Goal: Task Accomplishment & Management: Complete application form

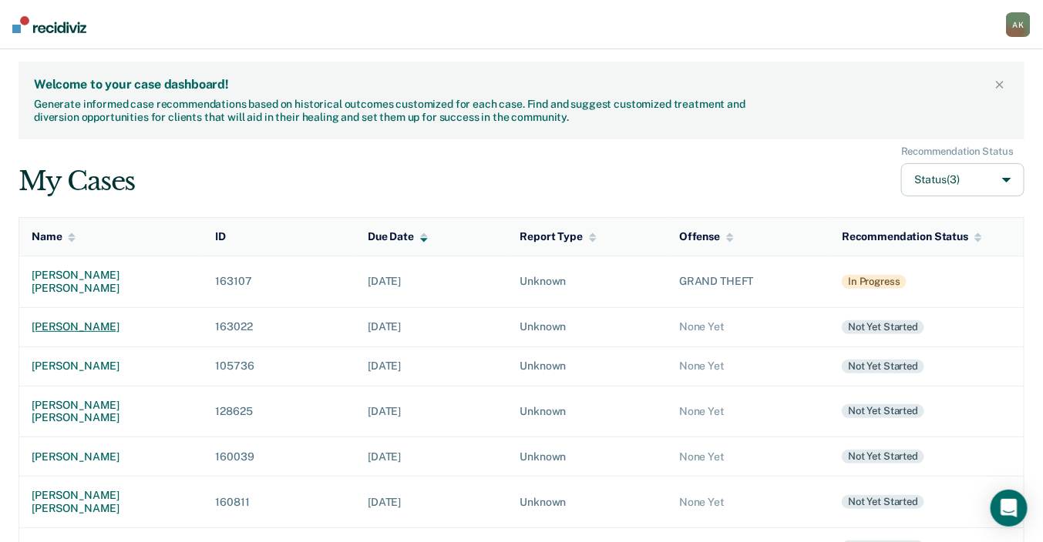
click at [87, 321] on div "[PERSON_NAME]" at bounding box center [111, 327] width 159 height 13
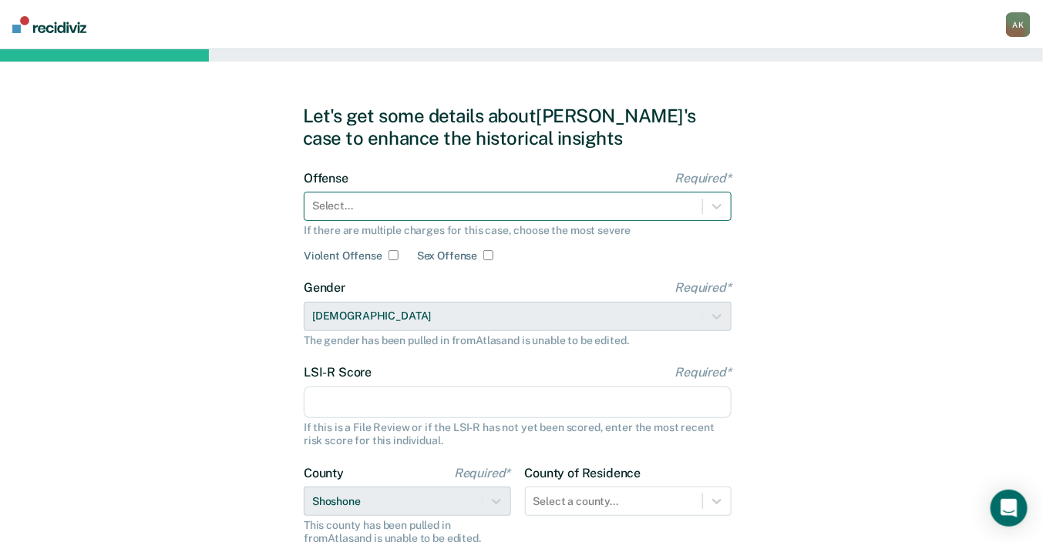
click at [518, 202] on div at bounding box center [503, 206] width 382 height 16
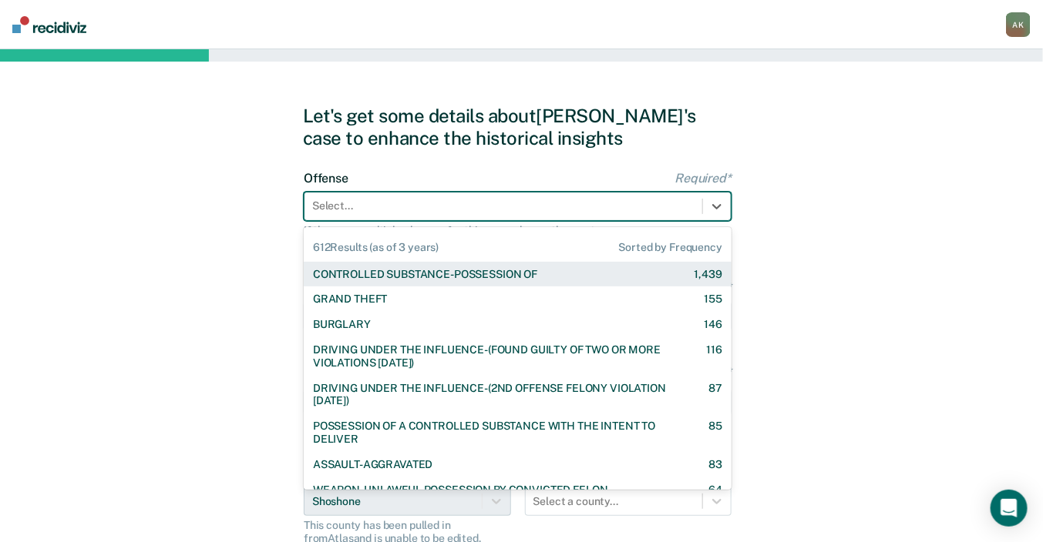
click at [438, 273] on div "CONTROLLED SUBSTANCE-POSSESSION OF" at bounding box center [425, 274] width 224 height 13
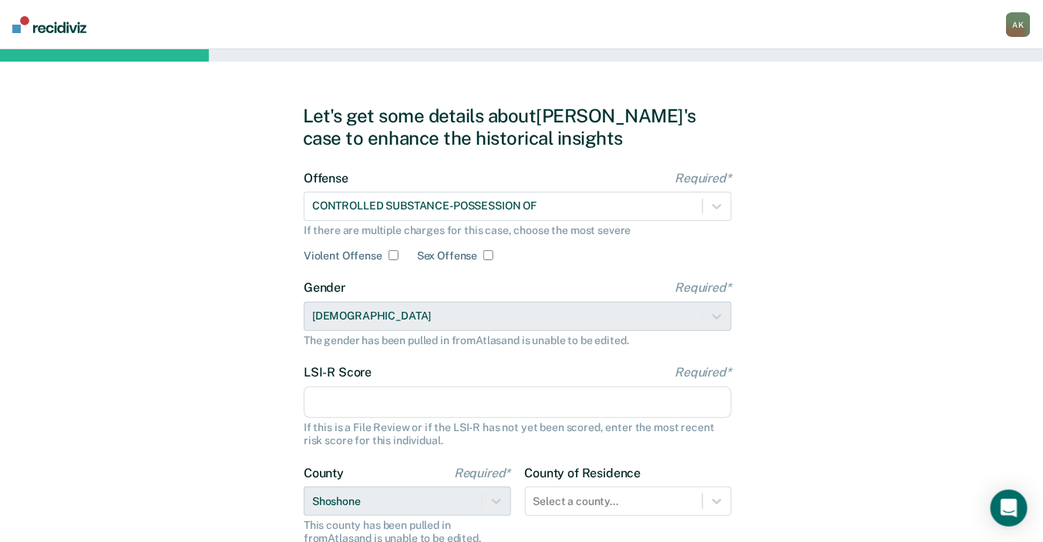
click at [377, 322] on div "Gender Required* [DEMOGRAPHIC_DATA] The gender has been pulled in from Atlas an…" at bounding box center [518, 313] width 428 height 66
click at [355, 405] on input "LSI-R Score Required*" at bounding box center [518, 403] width 428 height 32
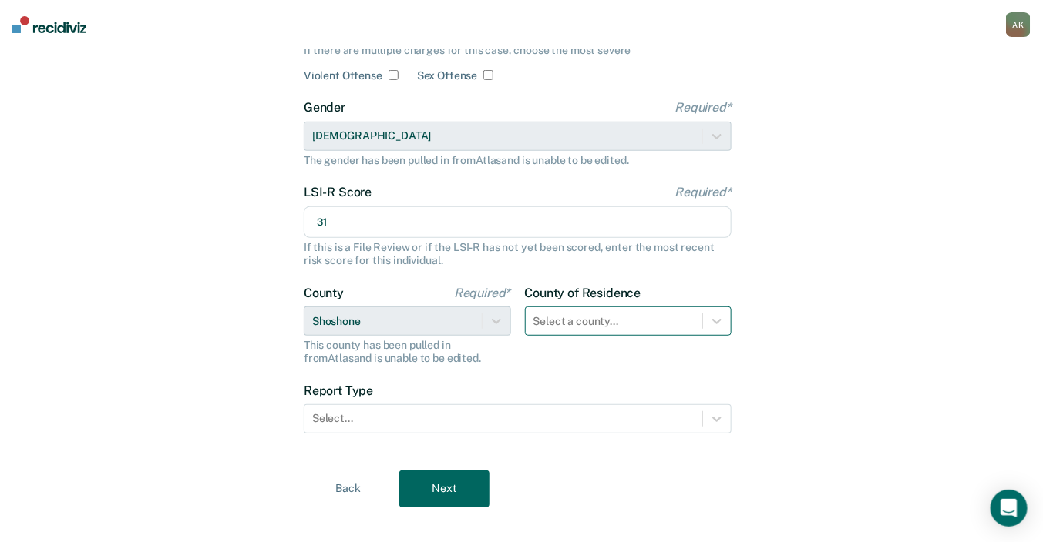
type input "31"
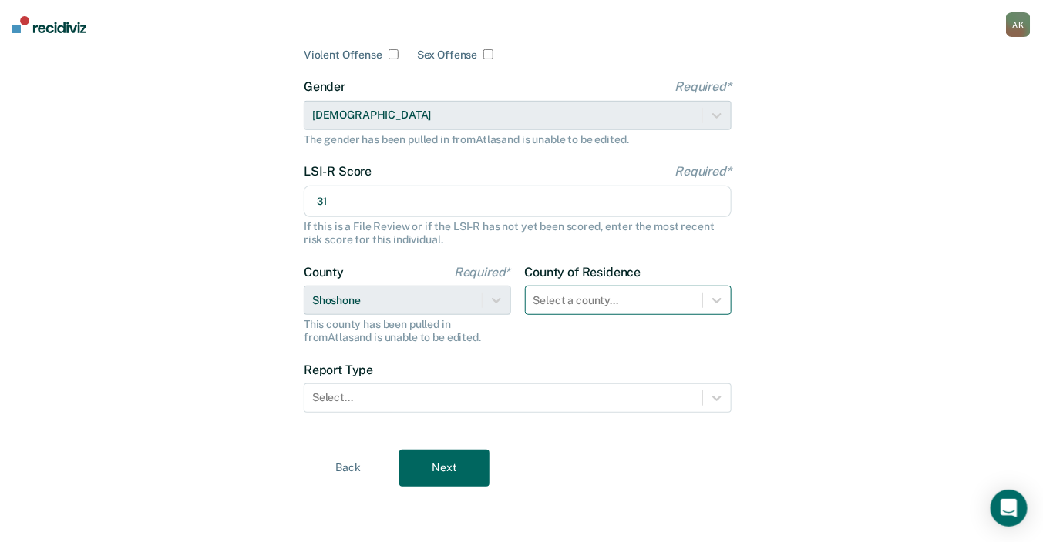
click at [571, 315] on div "Select a county..." at bounding box center [628, 300] width 207 height 29
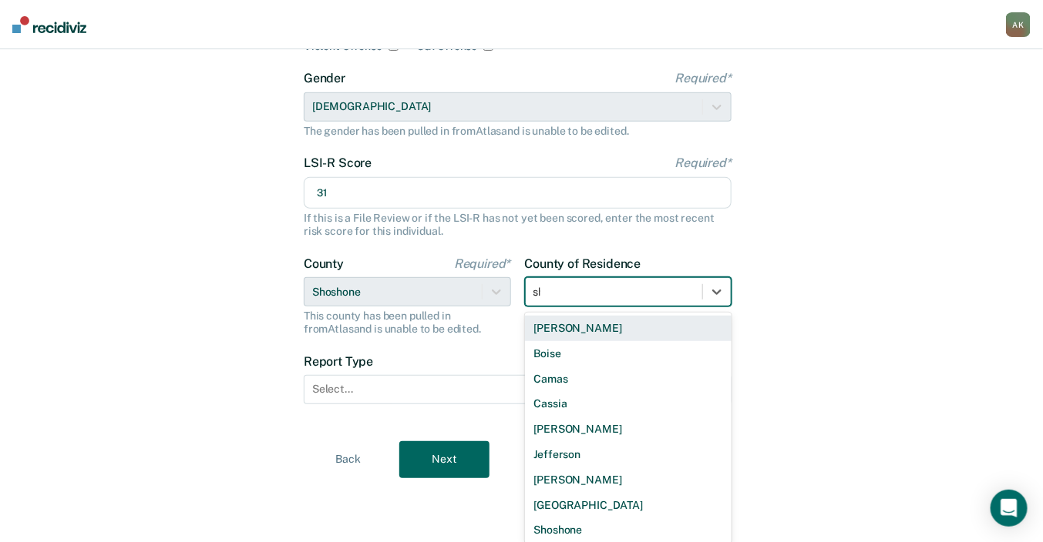
scroll to position [200, 0]
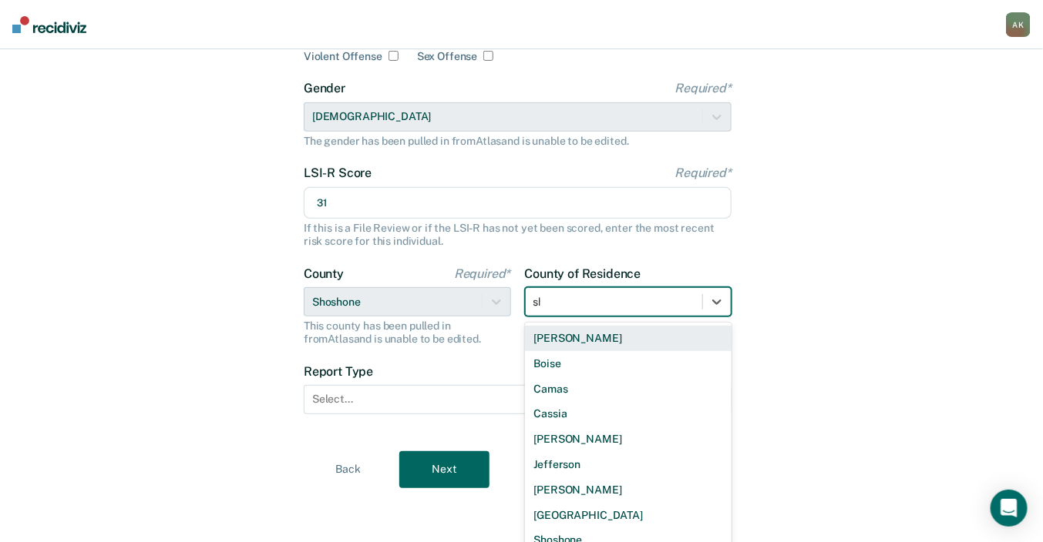
type input "sho"
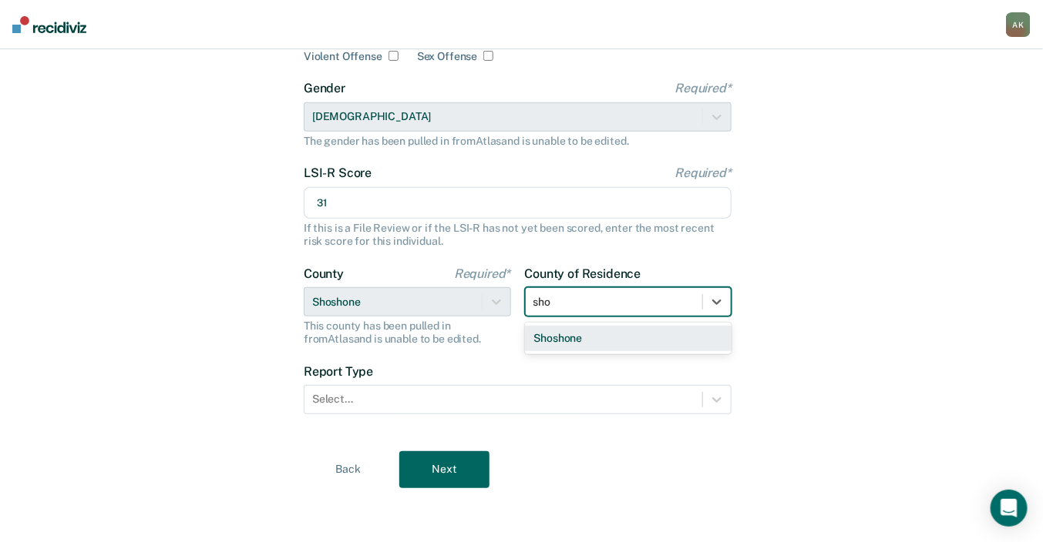
click at [563, 340] on div "Shoshone" at bounding box center [628, 338] width 207 height 25
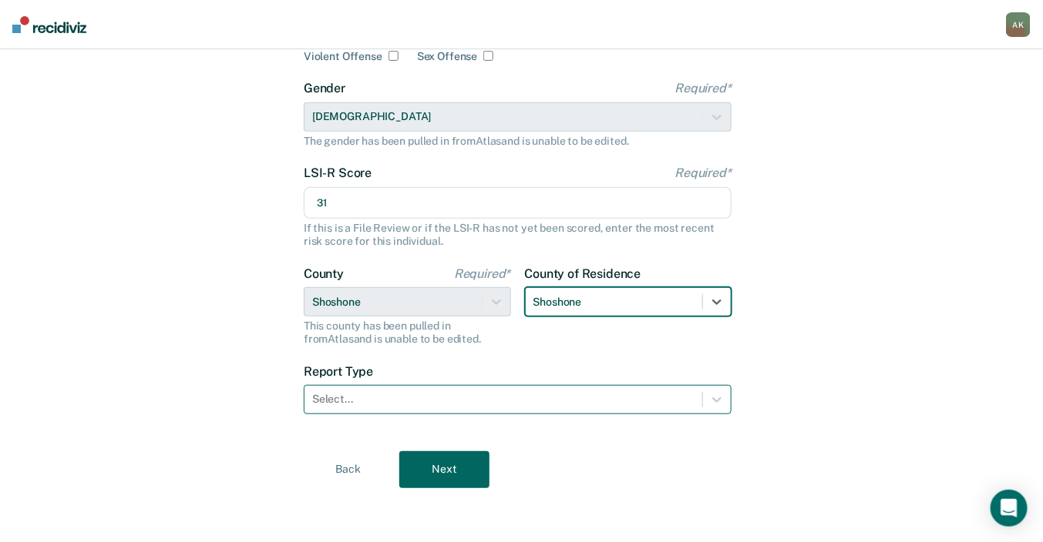
click at [470, 406] on div at bounding box center [503, 399] width 382 height 16
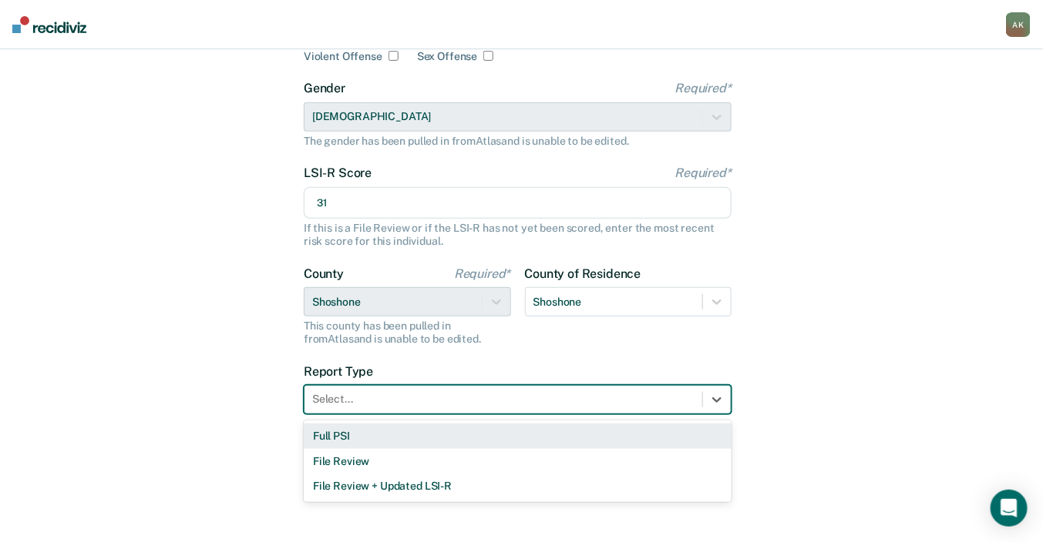
click at [360, 435] on div "Full PSI" at bounding box center [518, 436] width 428 height 25
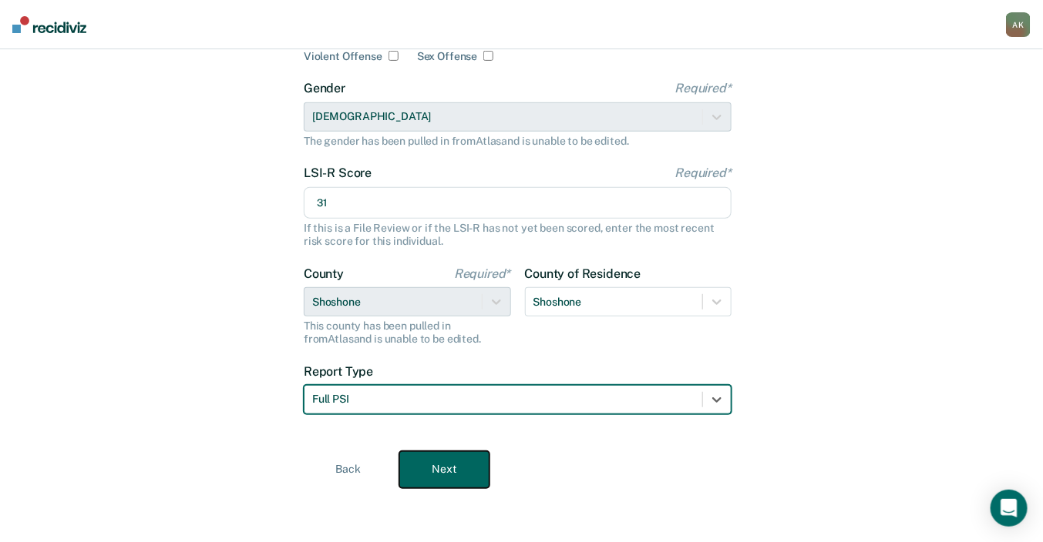
click at [435, 474] on button "Next" at bounding box center [444, 470] width 90 height 37
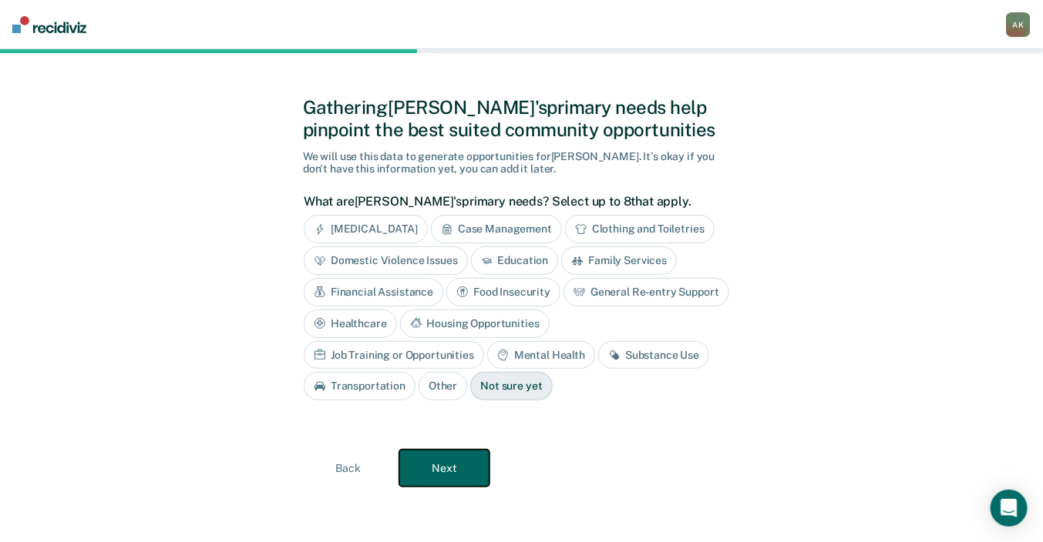
scroll to position [5, 0]
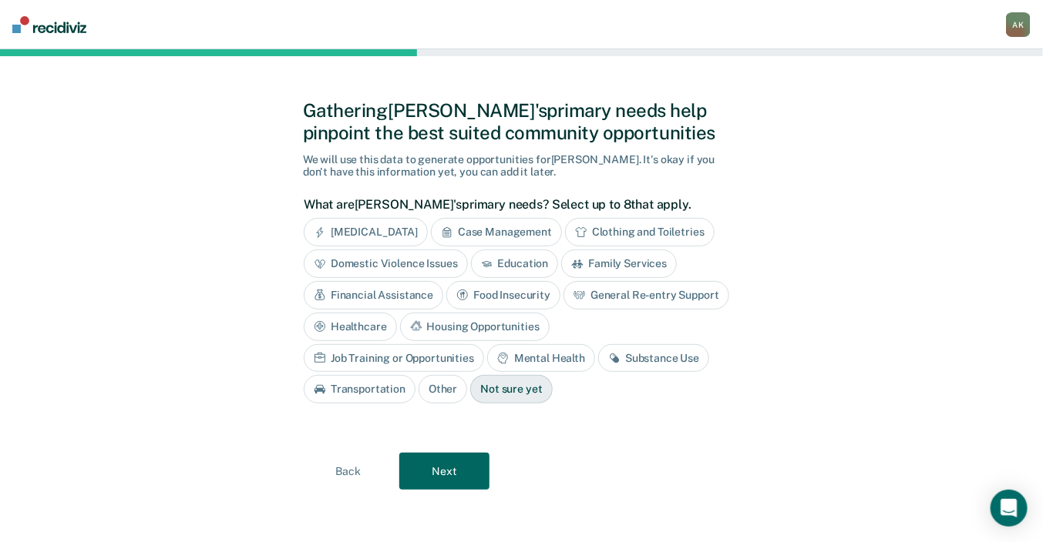
click at [543, 231] on div "Case Management" at bounding box center [496, 232] width 131 height 29
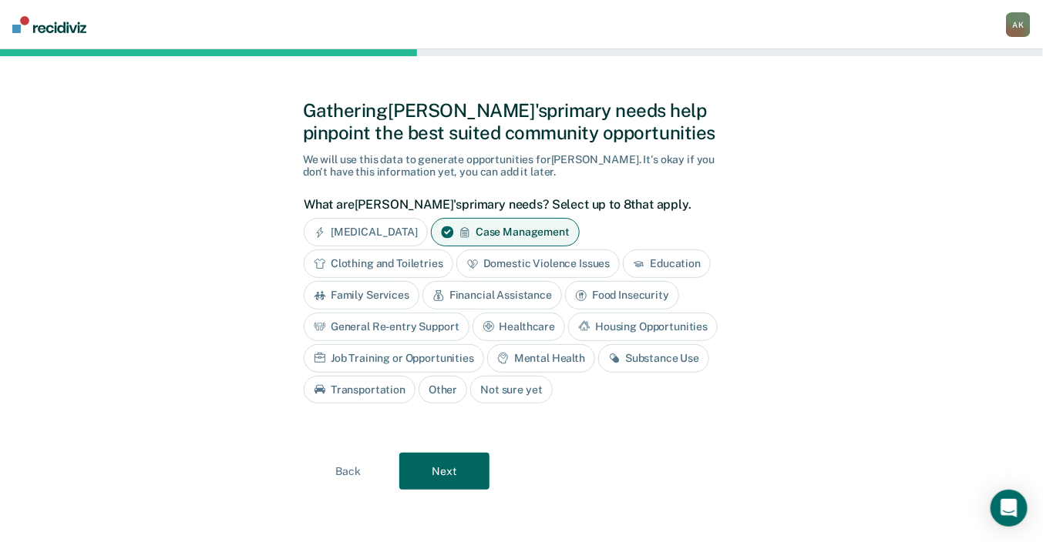
click at [564, 355] on div "Mental Health" at bounding box center [541, 358] width 108 height 29
click at [669, 360] on div "Substance Use" at bounding box center [671, 358] width 111 height 29
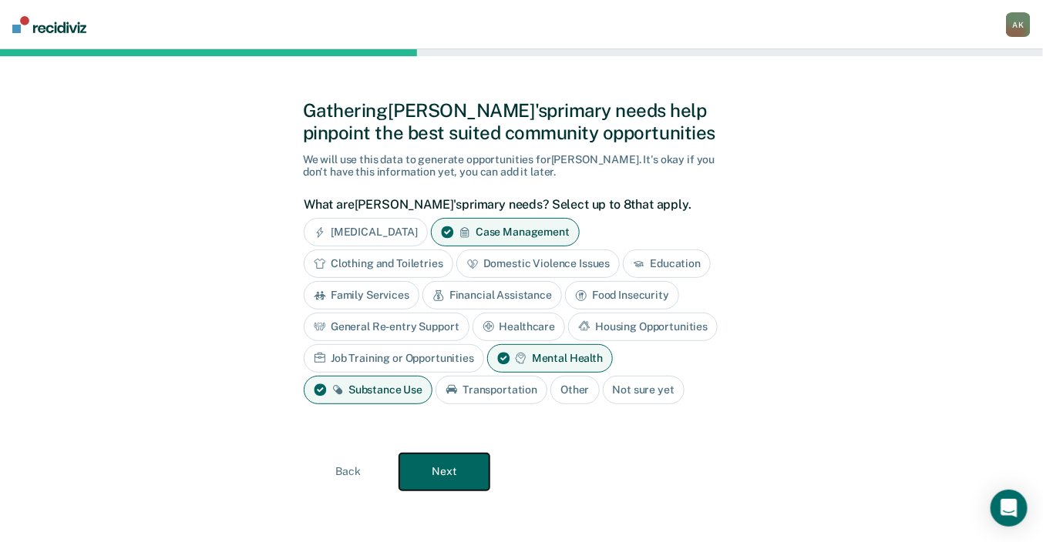
click at [451, 458] on button "Next" at bounding box center [444, 472] width 90 height 37
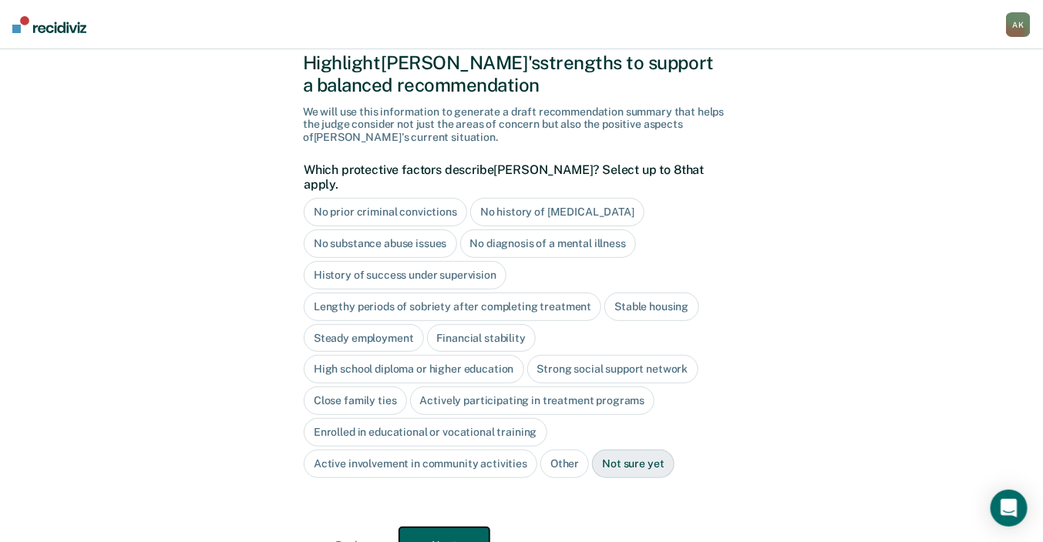
scroll to position [112, 0]
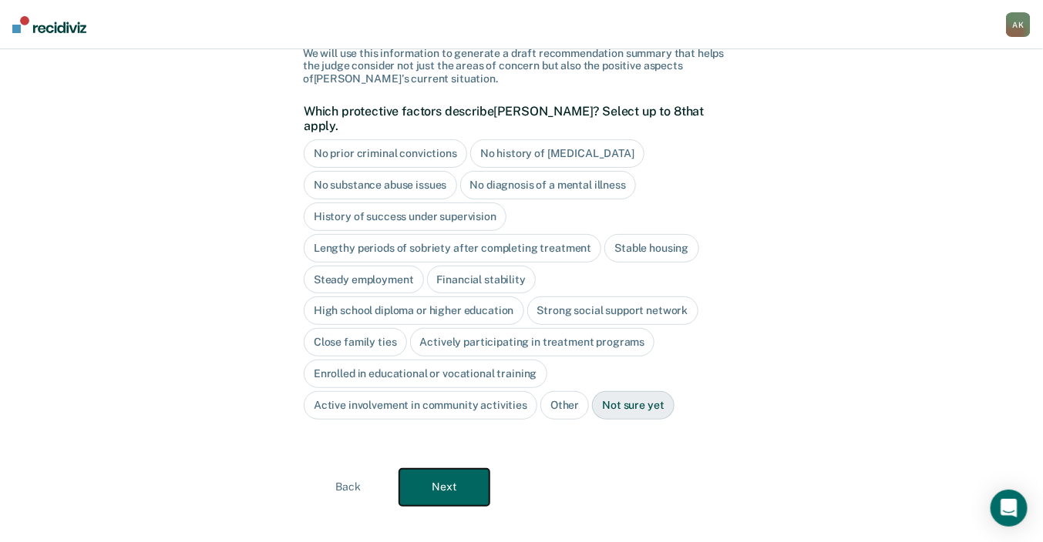
click at [463, 469] on button "Next" at bounding box center [444, 487] width 90 height 37
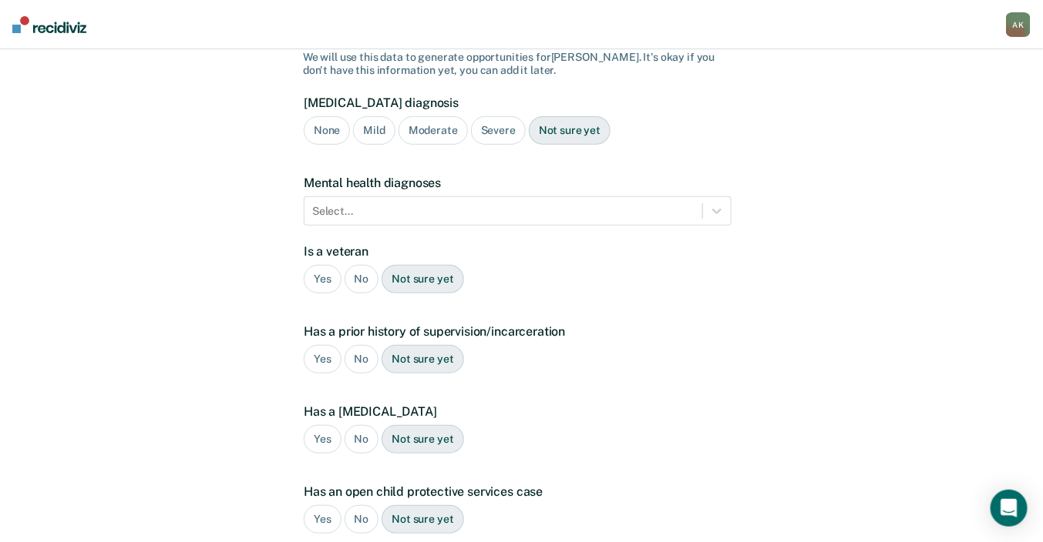
scroll to position [131, 0]
click at [1026, 227] on div "A few more details to determine if [PERSON_NAME] meets eligibility for communit…" at bounding box center [521, 336] width 1043 height 836
click at [497, 115] on div "Severe" at bounding box center [498, 129] width 55 height 29
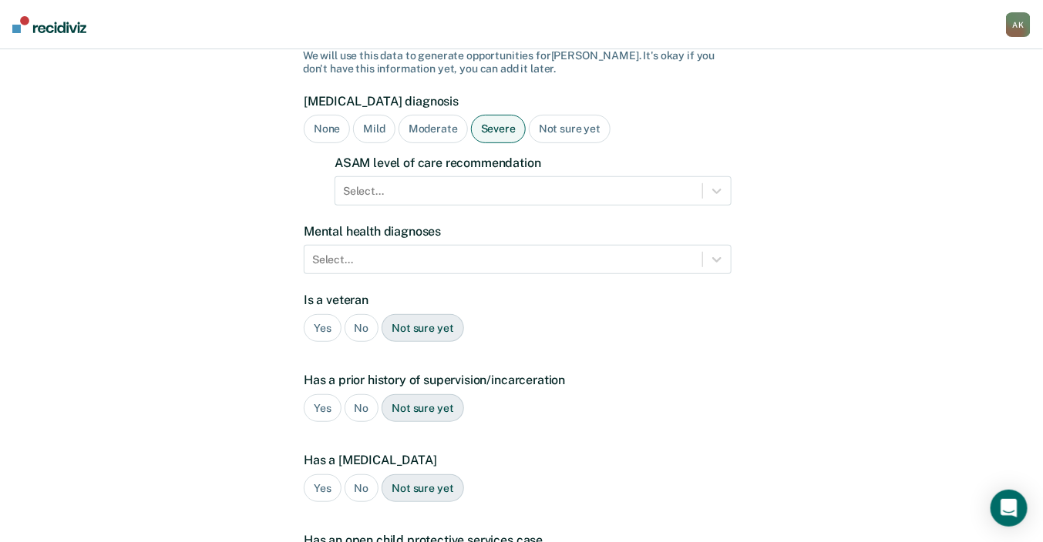
click at [992, 240] on div "A few more details to determine if [PERSON_NAME] meets eligibility for communit…" at bounding box center [521, 361] width 1043 height 886
click at [628, 180] on div "Select..." at bounding box center [532, 190] width 397 height 29
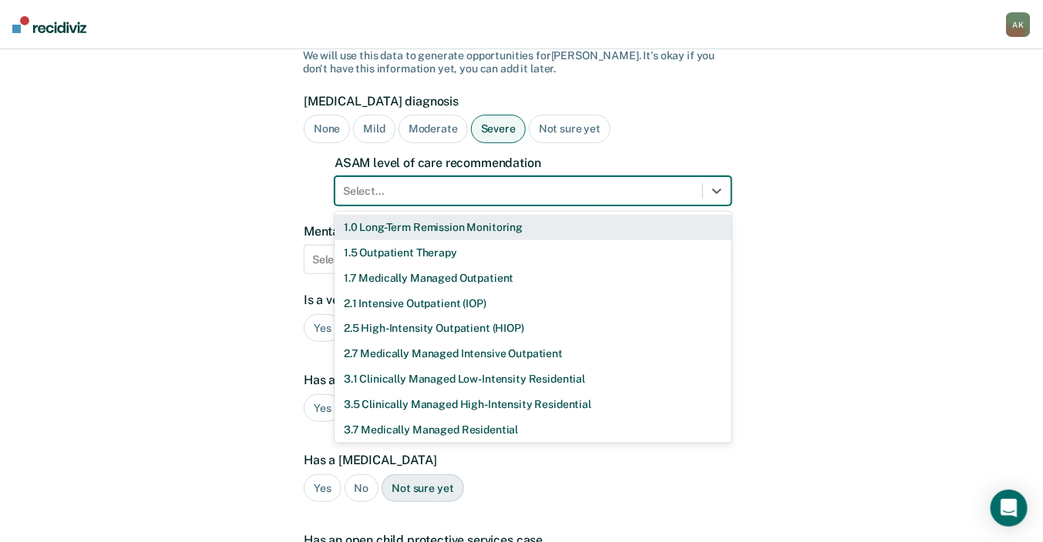
click at [419, 215] on div "1.0 Long-Term Remission Monitoring" at bounding box center [532, 227] width 397 height 25
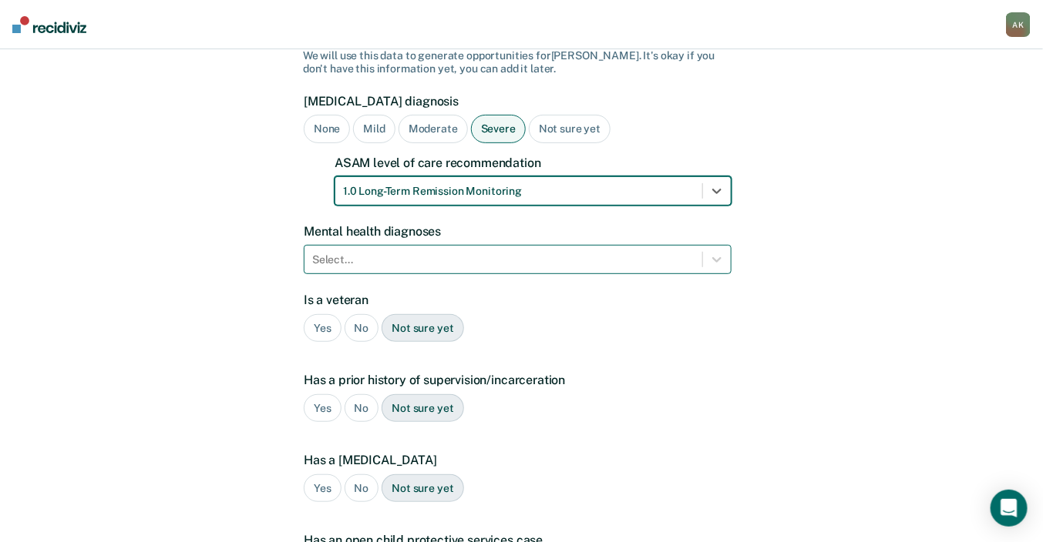
click at [367, 252] on div at bounding box center [503, 260] width 382 height 16
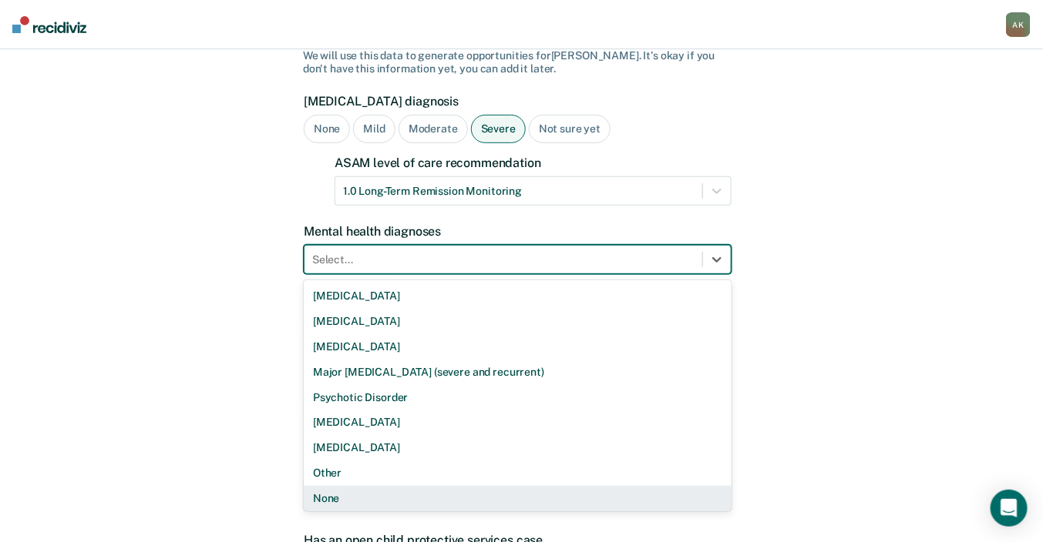
click at [401, 489] on div "Has a [MEDICAL_DATA] Yes No Not sure yet" at bounding box center [518, 484] width 428 height 62
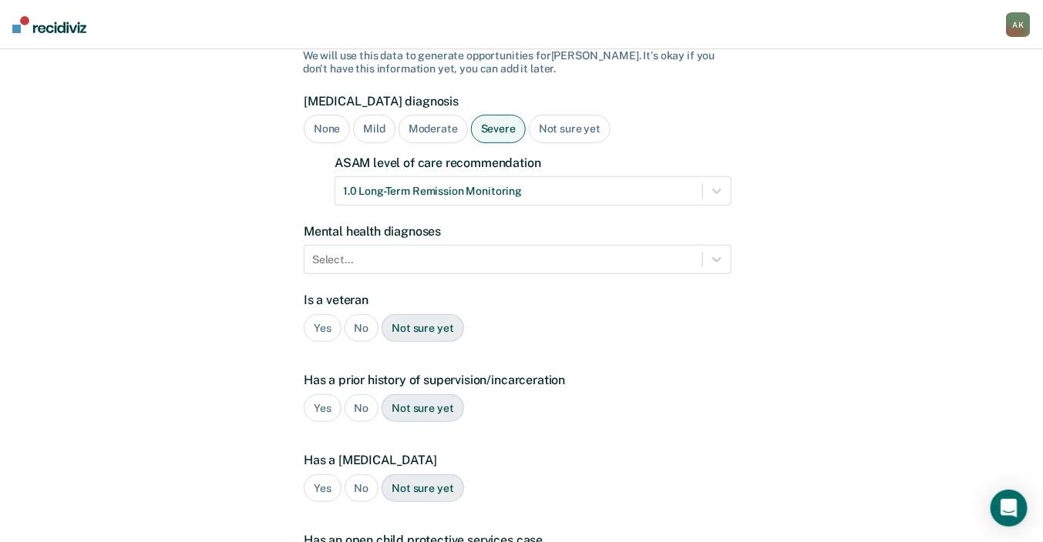
click at [357, 314] on div "No" at bounding box center [361, 328] width 35 height 29
click at [317, 395] on div "Yes" at bounding box center [323, 409] width 38 height 29
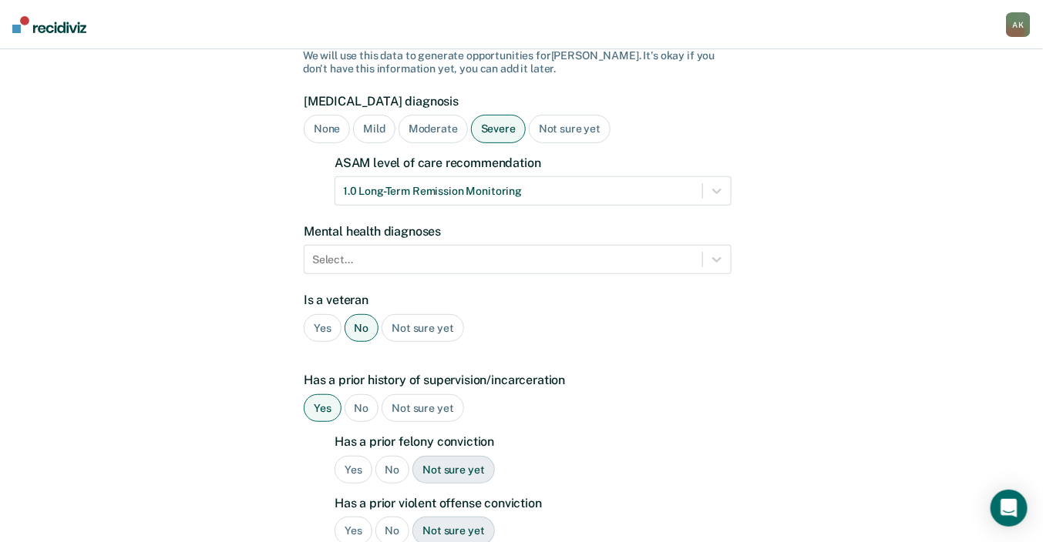
click at [353, 456] on div "Yes" at bounding box center [353, 470] width 38 height 29
click at [400, 517] on div "No" at bounding box center [392, 531] width 35 height 29
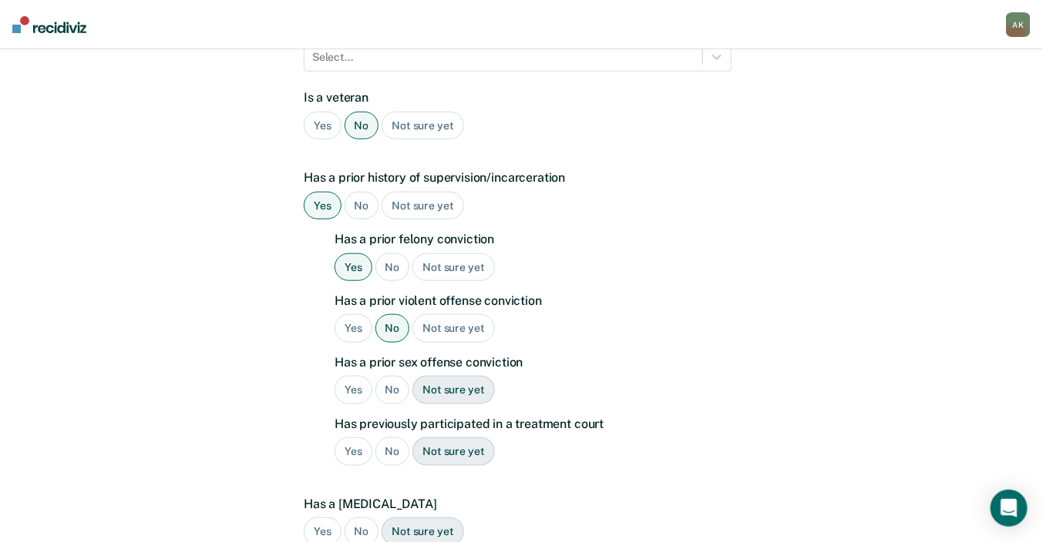
scroll to position [413, 0]
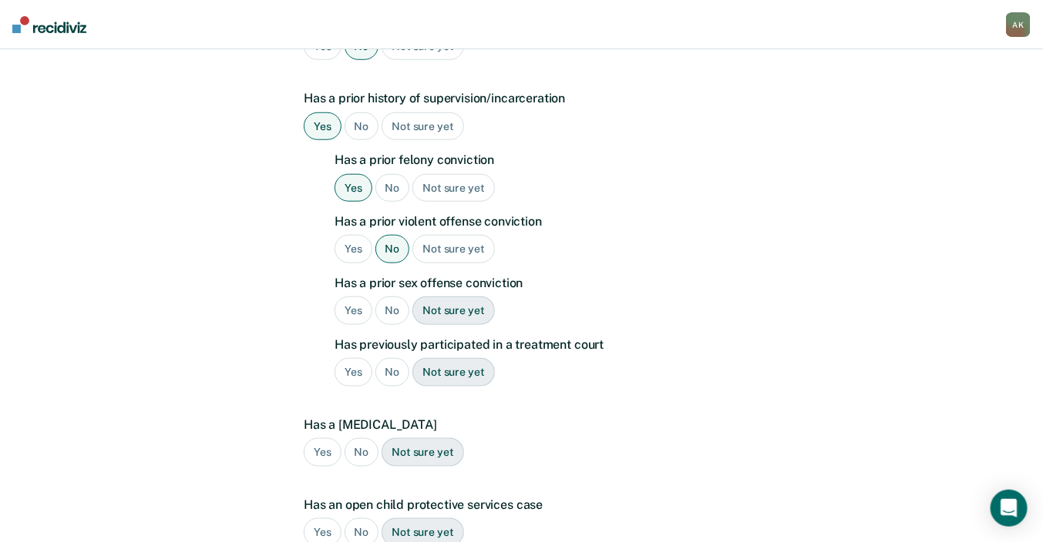
click at [391, 297] on div "No" at bounding box center [392, 311] width 35 height 29
click at [385, 358] on div "No" at bounding box center [392, 372] width 35 height 29
click at [346, 444] on div "Has a [MEDICAL_DATA] Yes No Not sure yet" at bounding box center [518, 449] width 428 height 62
click at [357, 438] on div "No" at bounding box center [361, 452] width 35 height 29
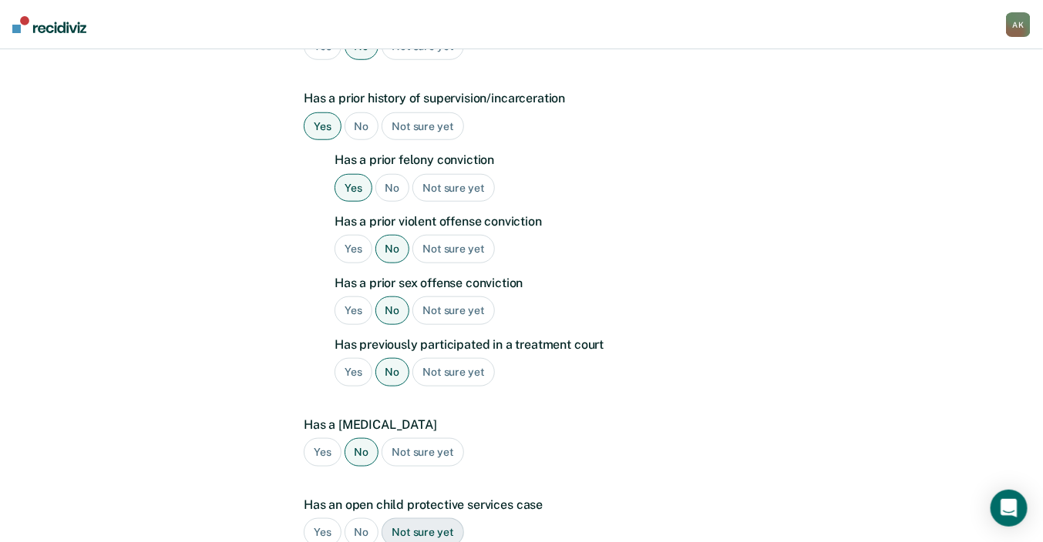
click at [360, 519] on div "No" at bounding box center [361, 533] width 35 height 29
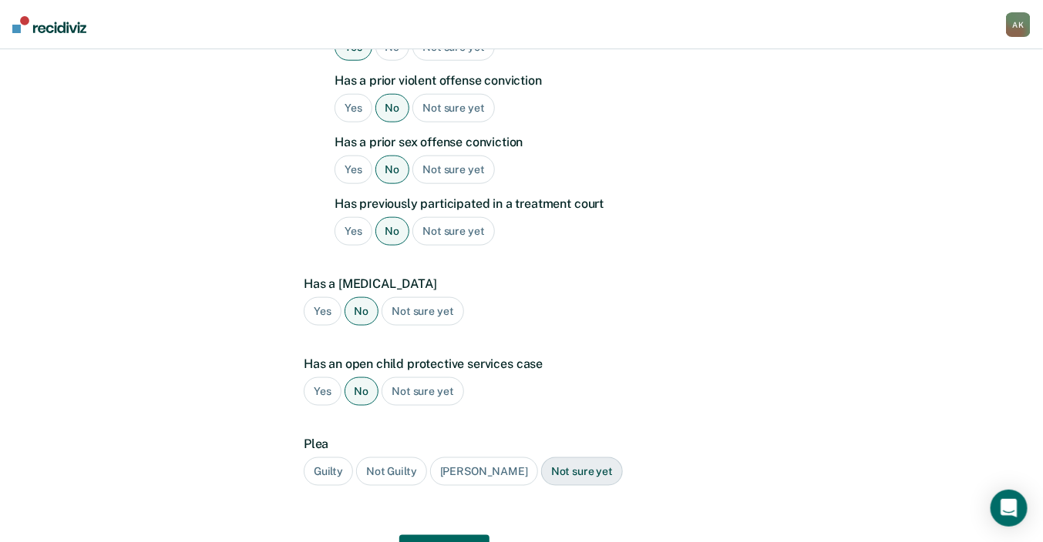
scroll to position [613, 0]
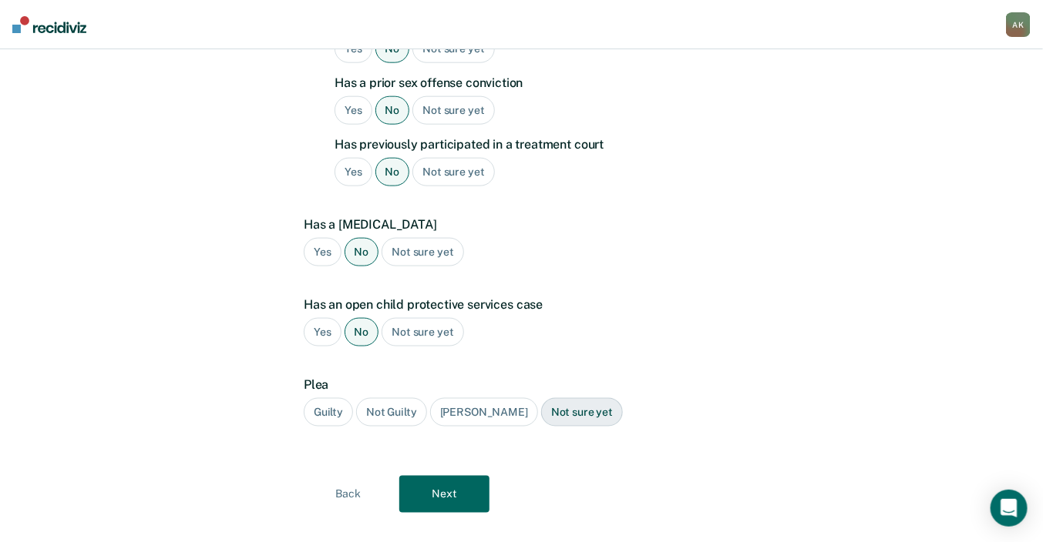
click at [328, 398] on div "Guilty" at bounding box center [328, 412] width 49 height 29
click at [435, 488] on div "A few more details to determine if [PERSON_NAME] meets eligibility for communit…" at bounding box center [521, 2] width 437 height 1096
click at [442, 476] on button "Next" at bounding box center [444, 494] width 90 height 37
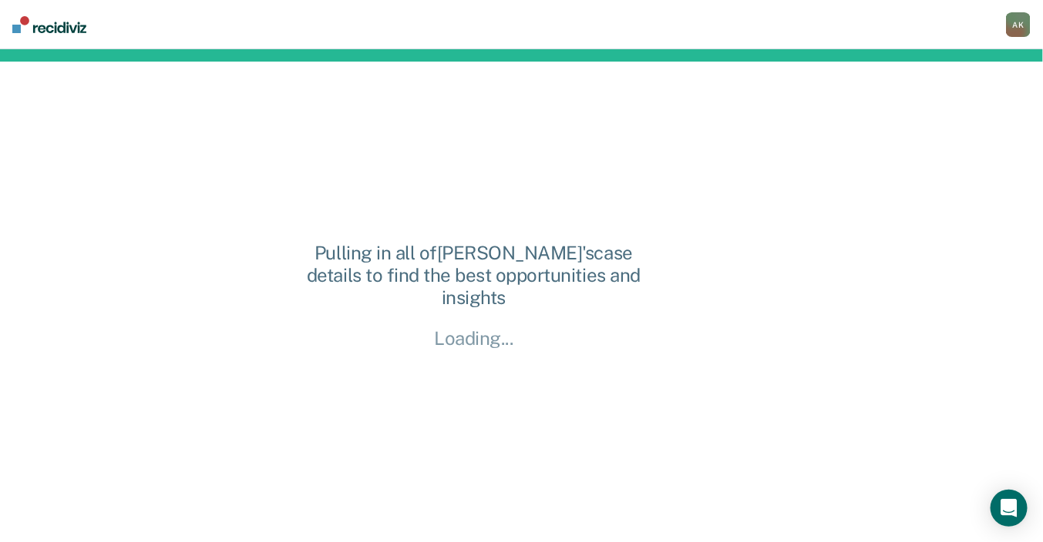
scroll to position [0, 0]
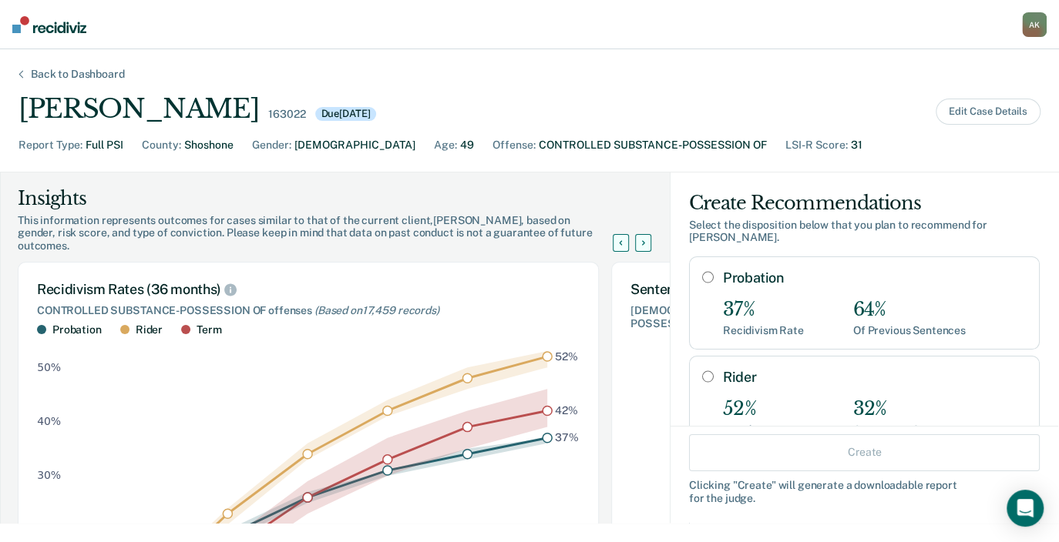
click at [702, 371] on input "Rider" at bounding box center [708, 377] width 12 height 12
radio input "true"
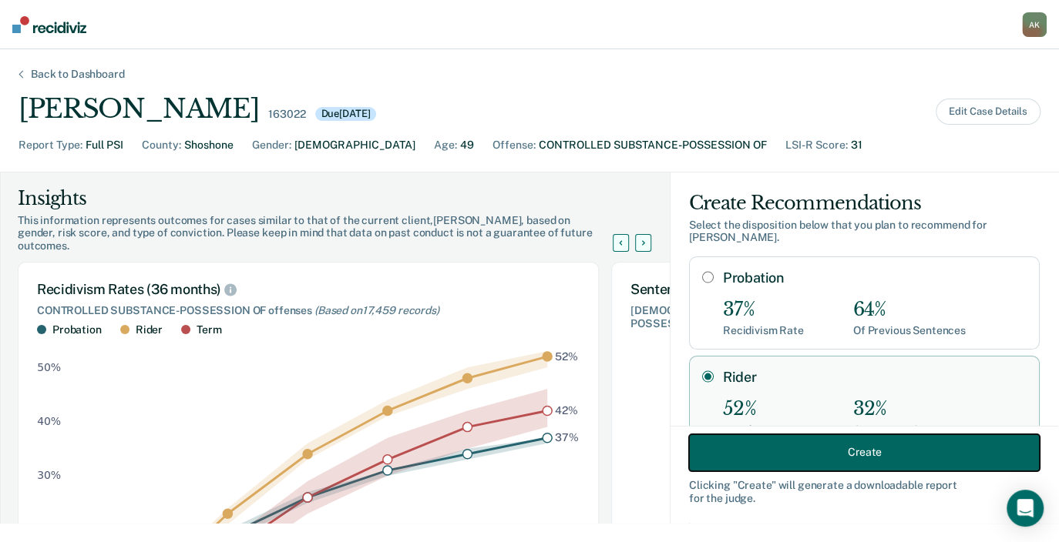
click at [902, 442] on button "Create" at bounding box center [864, 452] width 351 height 37
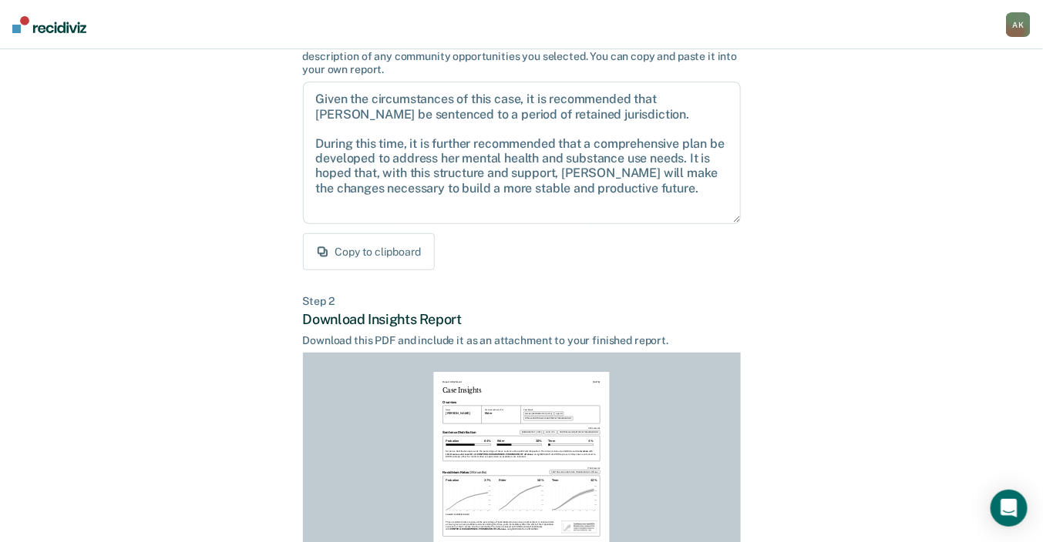
scroll to position [142, 0]
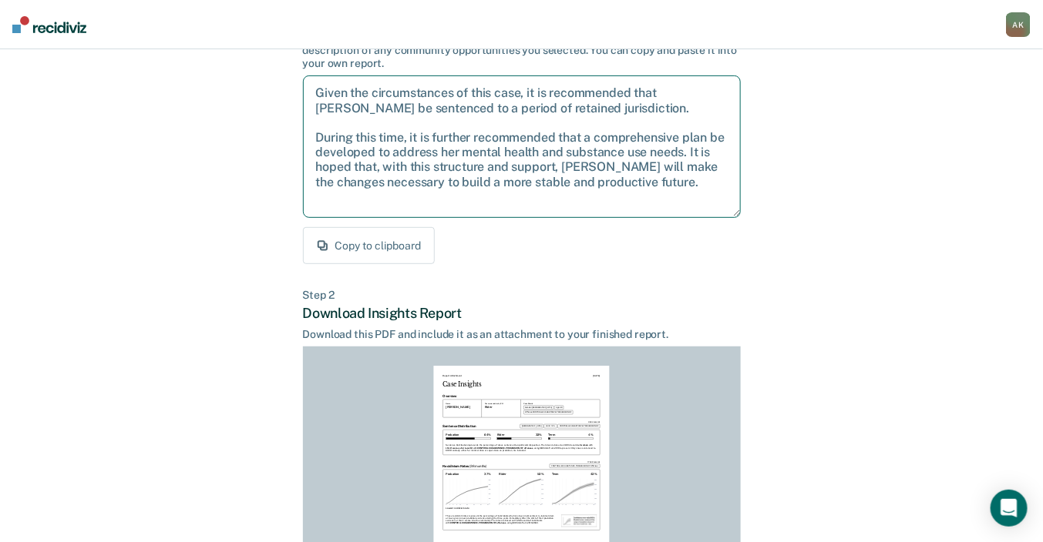
drag, startPoint x: 599, startPoint y: 107, endPoint x: 315, endPoint y: 93, distance: 284.7
click at [315, 93] on textarea "Given the circumstances of this case, it is recommended that [PERSON_NAME] be s…" at bounding box center [522, 147] width 438 height 143
click at [321, 93] on textarea "Given the circumstances of this case, it is recommended that [PERSON_NAME] be s…" at bounding box center [522, 147] width 438 height 143
drag, startPoint x: 593, startPoint y: 107, endPoint x: 320, endPoint y: 89, distance: 274.2
click at [320, 89] on textarea "Given the circumstances of this case, it is recommended that [PERSON_NAME] be s…" at bounding box center [522, 147] width 438 height 143
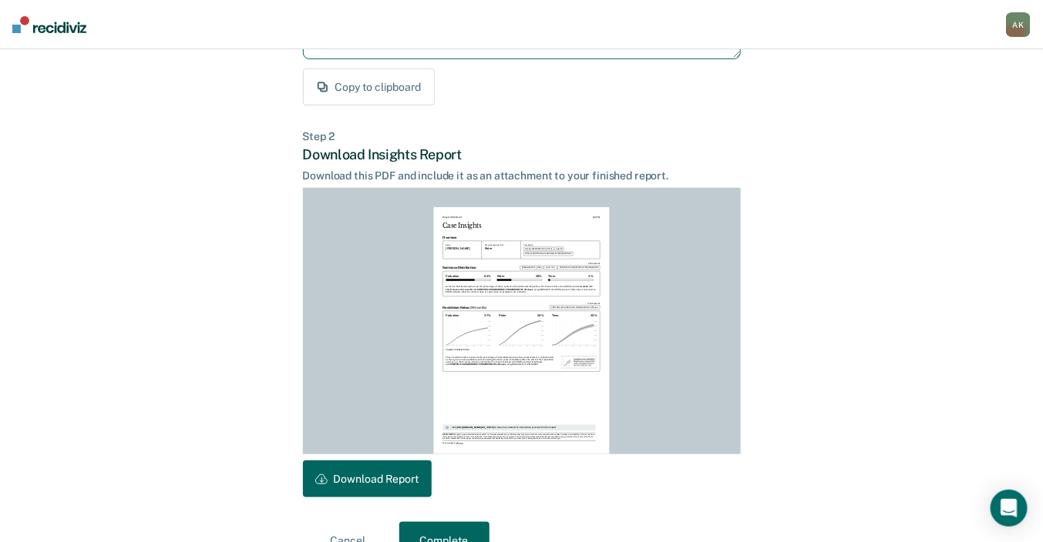
scroll to position [335, 0]
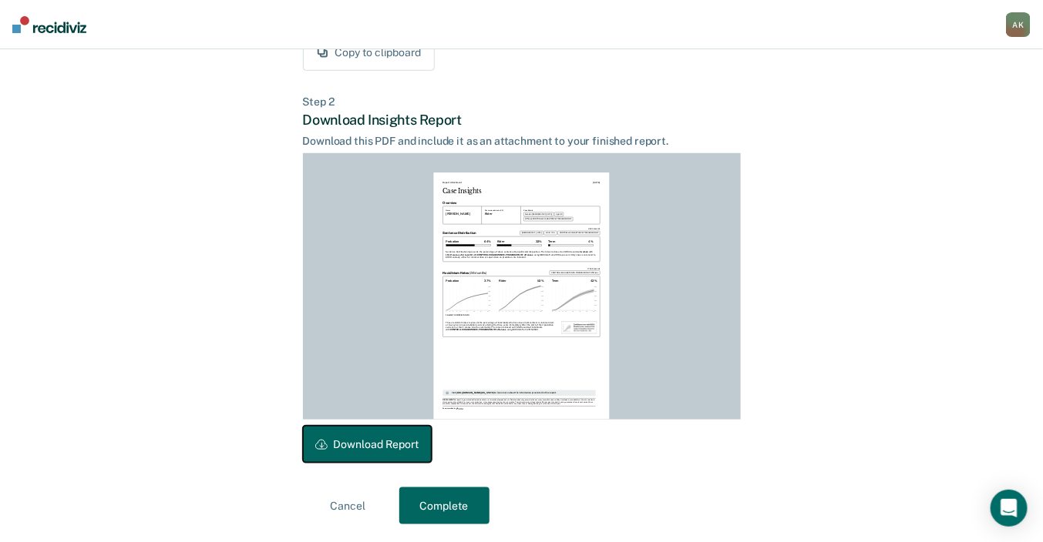
click at [415, 445] on button "Download Report" at bounding box center [367, 444] width 129 height 37
